Goal: Information Seeking & Learning: Learn about a topic

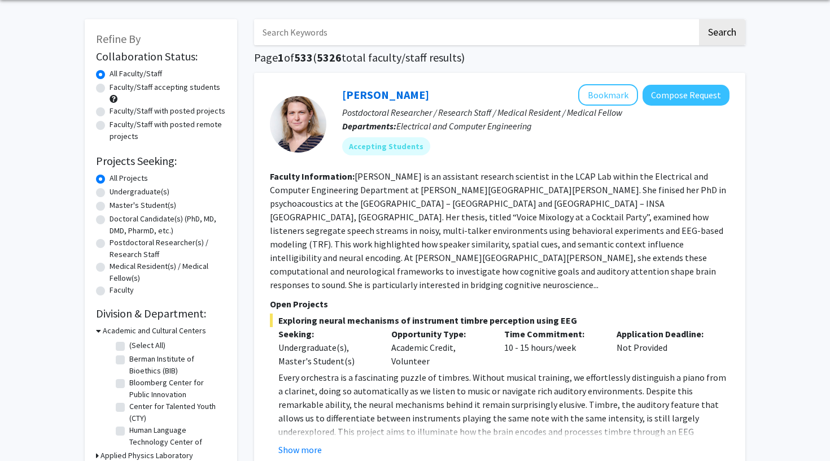
scroll to position [47, 0]
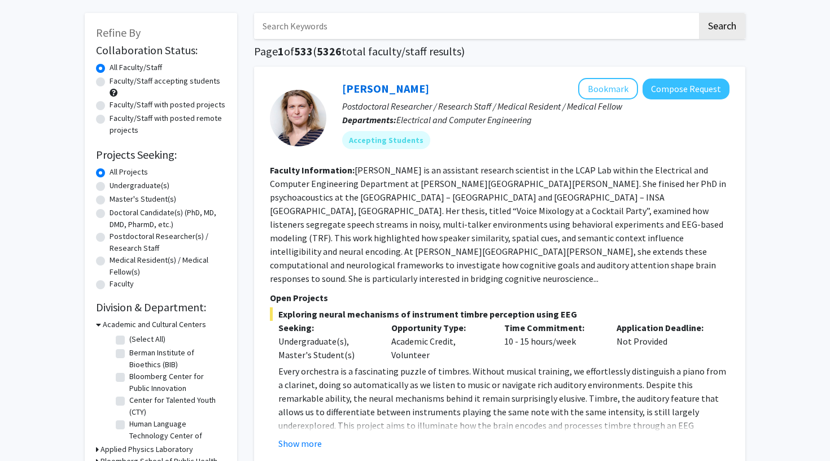
click at [109, 186] on label "Undergraduate(s)" at bounding box center [139, 185] width 60 height 12
click at [109, 186] on input "Undergraduate(s)" at bounding box center [112, 182] width 7 height 7
radio input "true"
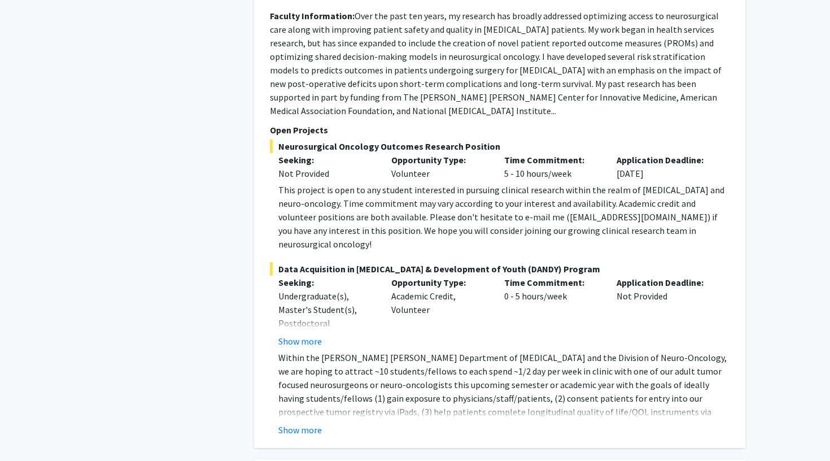
scroll to position [2840, 0]
click at [326, 422] on div "Show more" at bounding box center [503, 429] width 451 height 14
click at [315, 422] on button "Show more" at bounding box center [299, 429] width 43 height 14
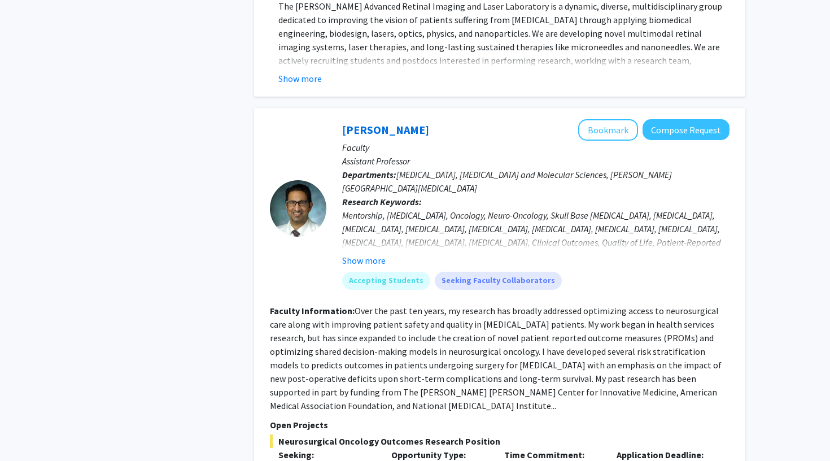
scroll to position [2543, 0]
click at [602, 120] on button "Bookmark" at bounding box center [608, 130] width 60 height 21
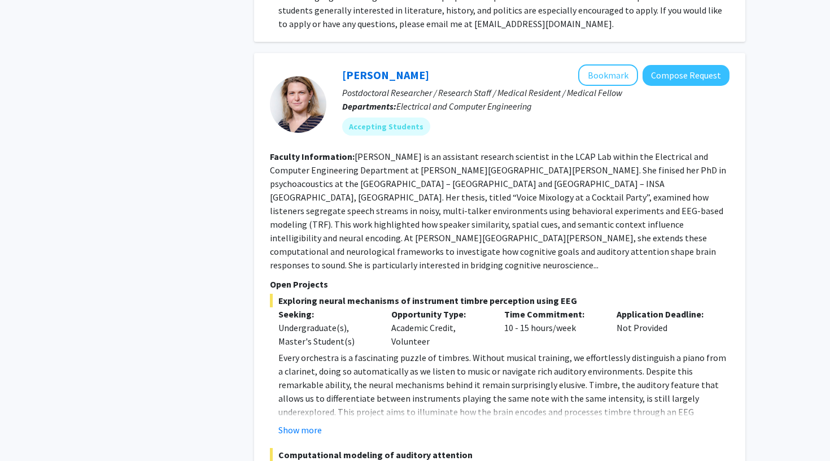
scroll to position [4261, 0]
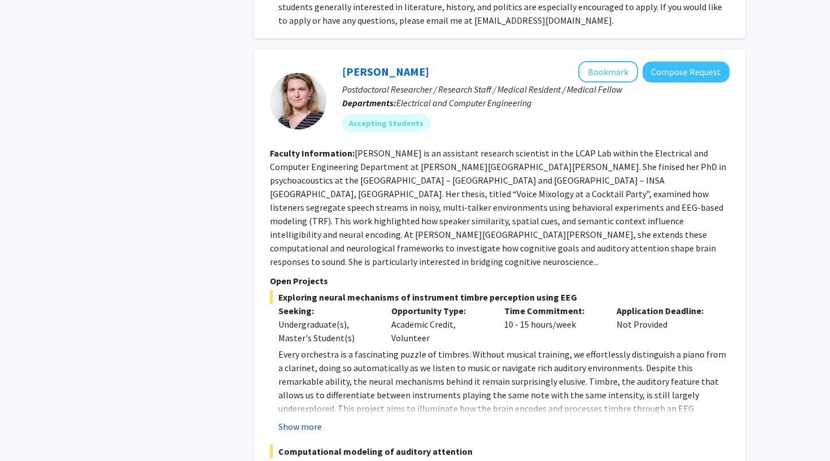
click at [304, 419] on button "Show more" at bounding box center [299, 426] width 43 height 14
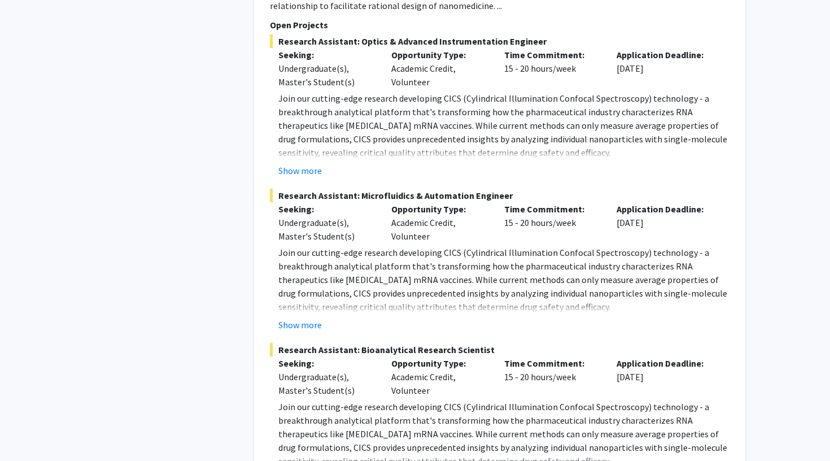
scroll to position [5404, 0]
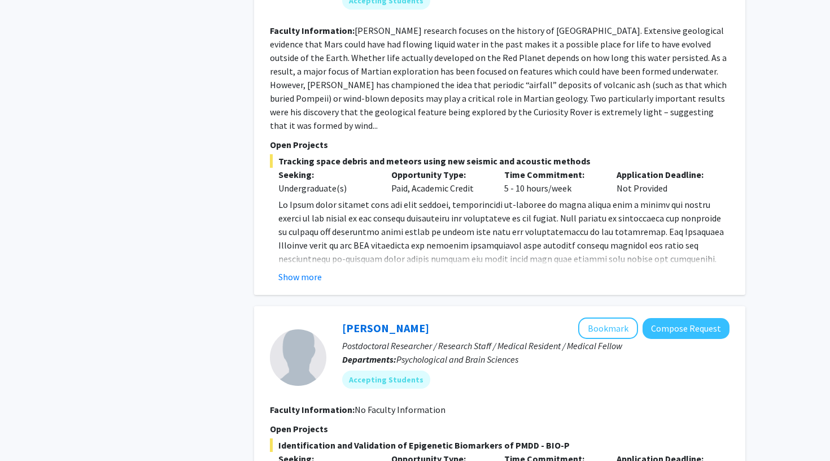
scroll to position [692, 0]
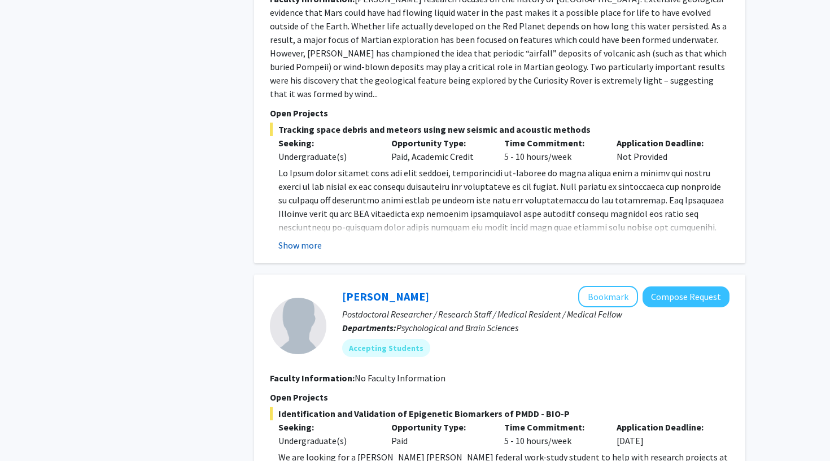
click at [307, 238] on button "Show more" at bounding box center [299, 245] width 43 height 14
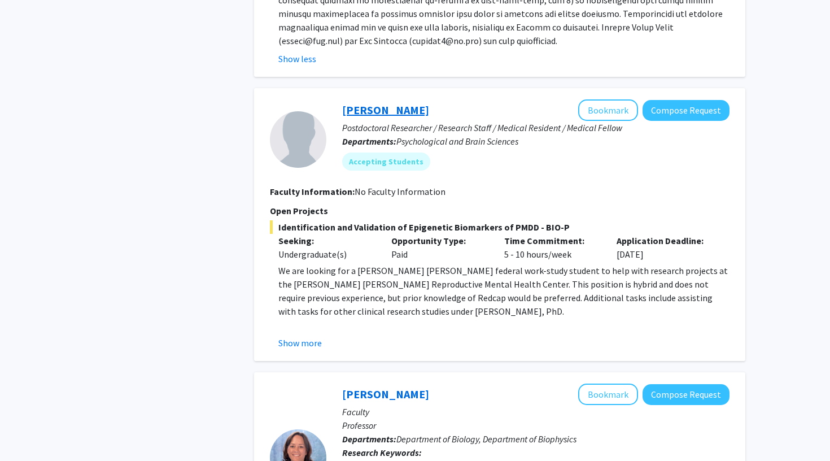
scroll to position [961, 0]
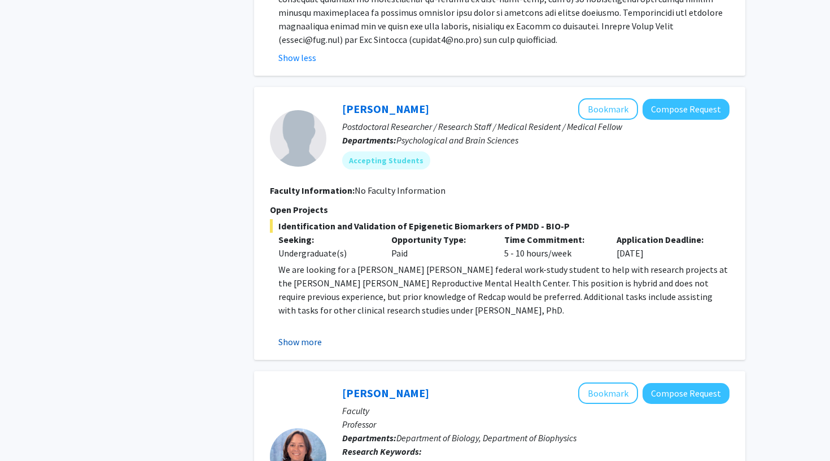
click at [316, 335] on button "Show more" at bounding box center [299, 342] width 43 height 14
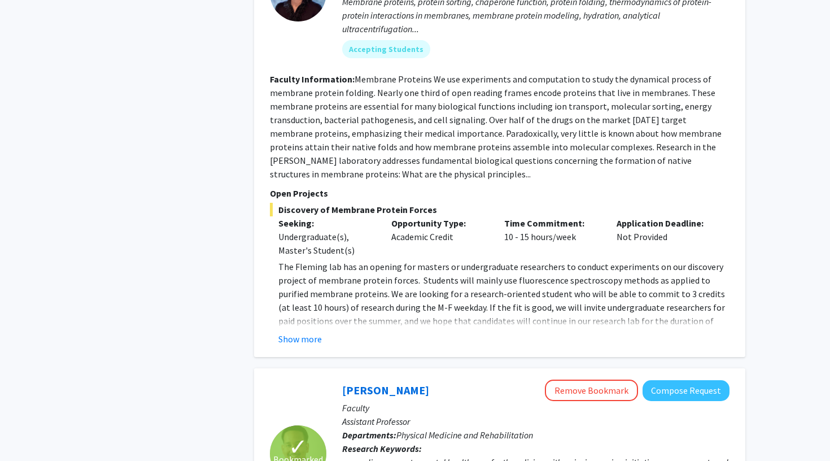
scroll to position [1563, 0]
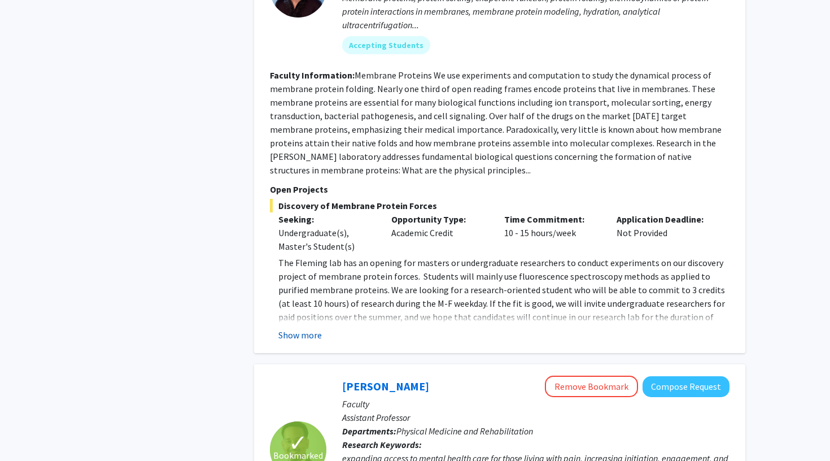
click at [313, 328] on button "Show more" at bounding box center [299, 335] width 43 height 14
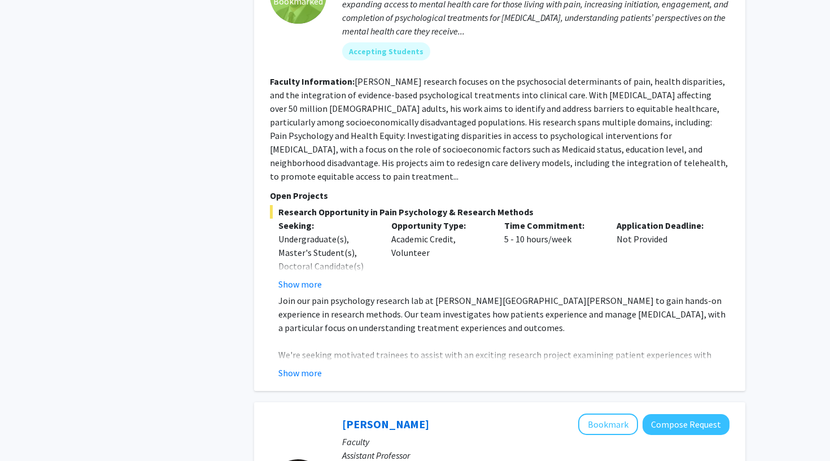
scroll to position [2174, 0]
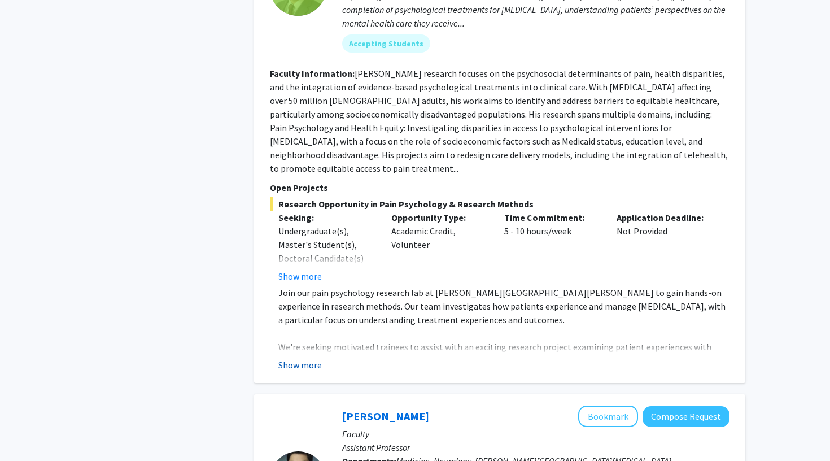
click at [309, 358] on button "Show more" at bounding box center [299, 365] width 43 height 14
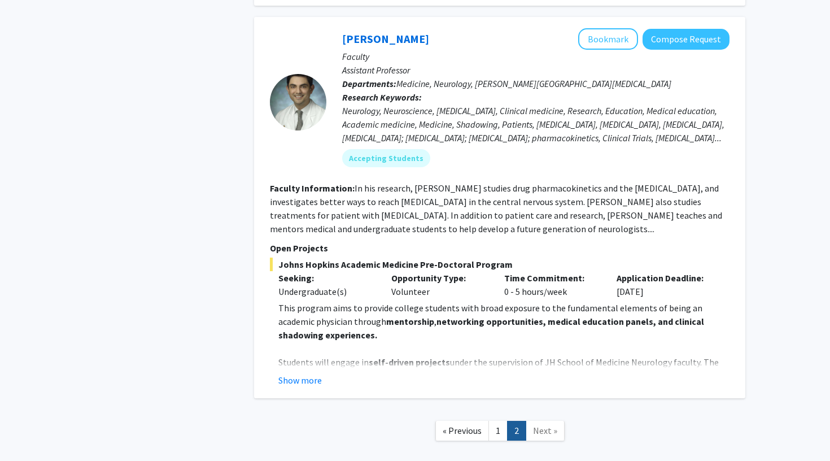
scroll to position [2757, 0]
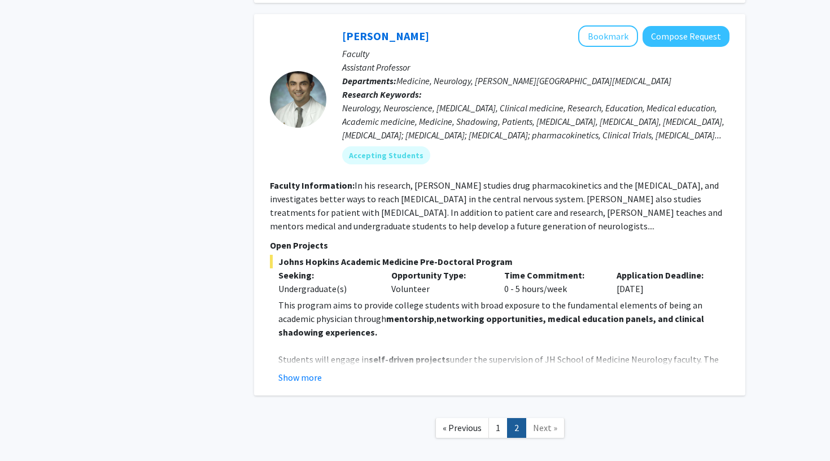
click at [469, 255] on span "Johns Hopkins Academic Medicine Pre-Doctoral Program" at bounding box center [499, 262] width 459 height 14
click at [476, 255] on span "Johns Hopkins Academic Medicine Pre-Doctoral Program" at bounding box center [499, 262] width 459 height 14
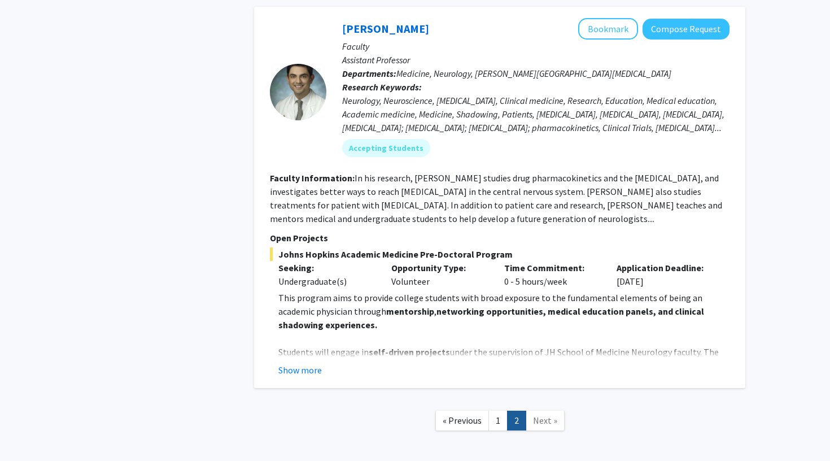
scroll to position [2763, 0]
click at [319, 364] on button "Show more" at bounding box center [299, 371] width 43 height 14
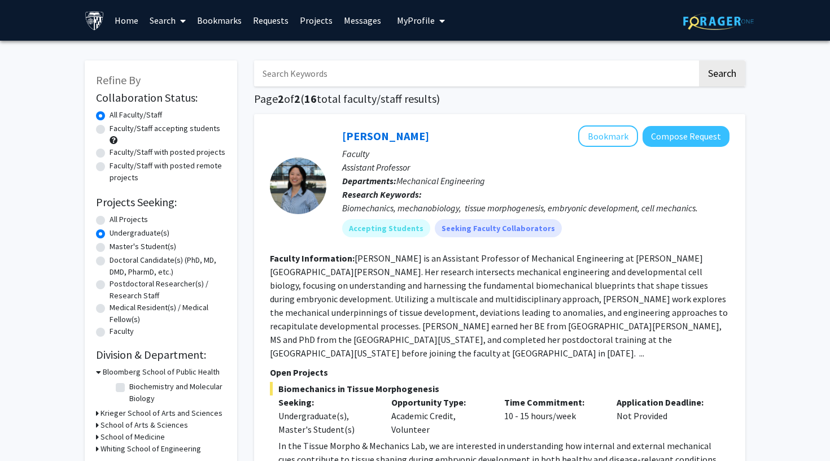
scroll to position [0, 0]
